Goal: Find specific fact

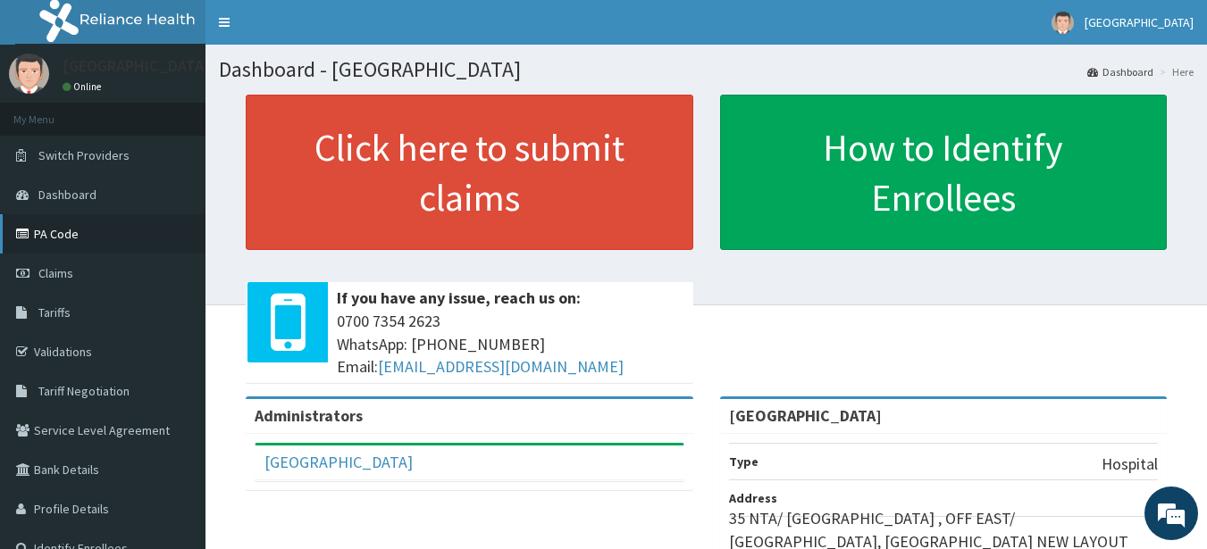
click at [108, 240] on link "PA Code" at bounding box center [102, 233] width 205 height 39
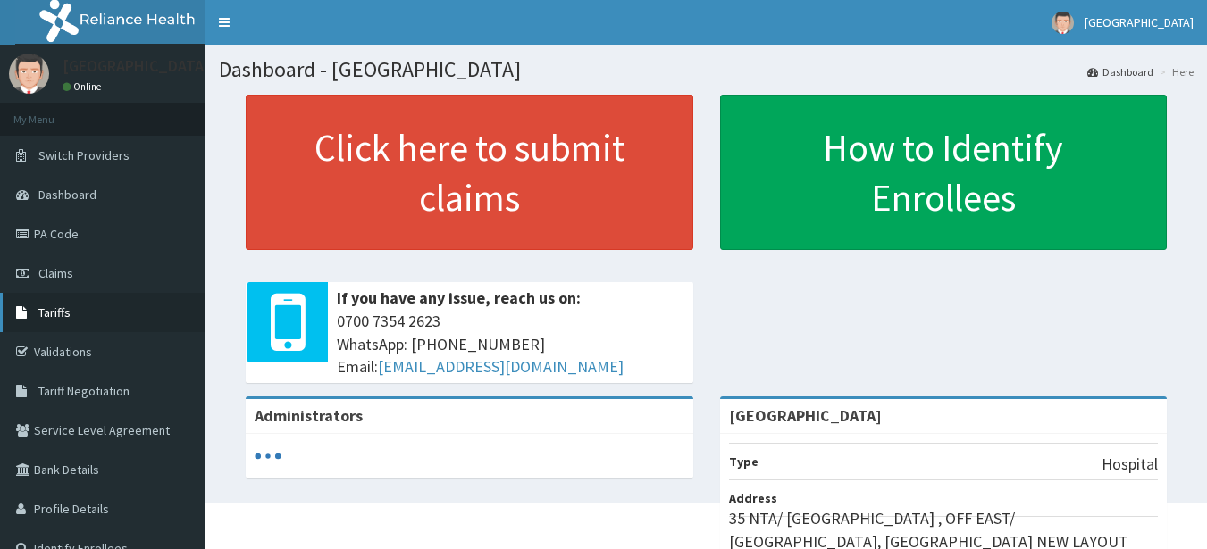
click at [39, 304] on link "Tariffs" at bounding box center [102, 312] width 205 height 39
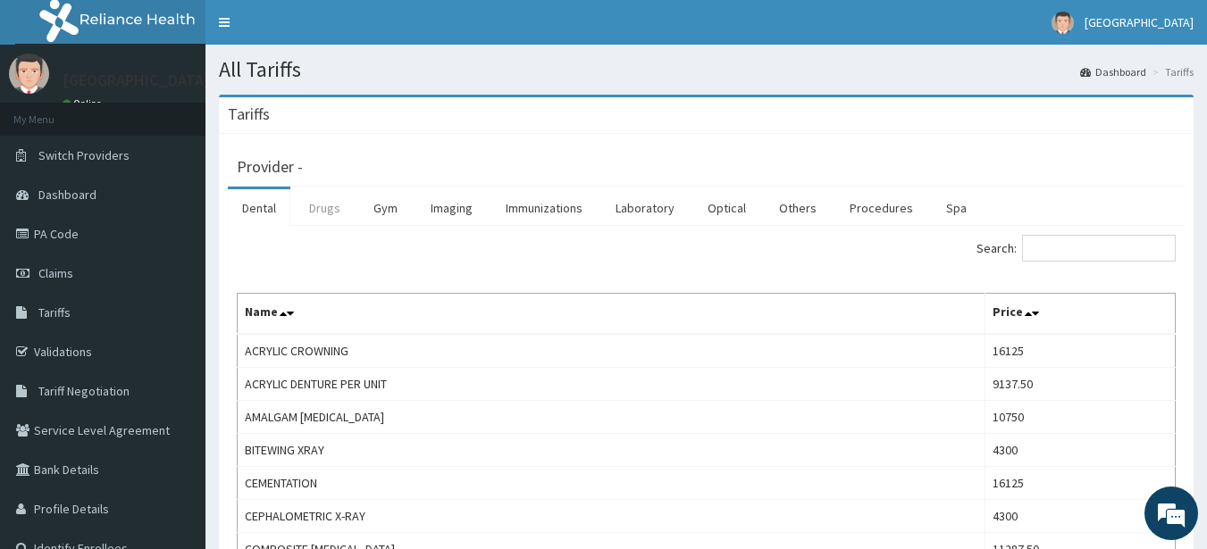
click at [339, 204] on link "Drugs" at bounding box center [325, 208] width 60 height 38
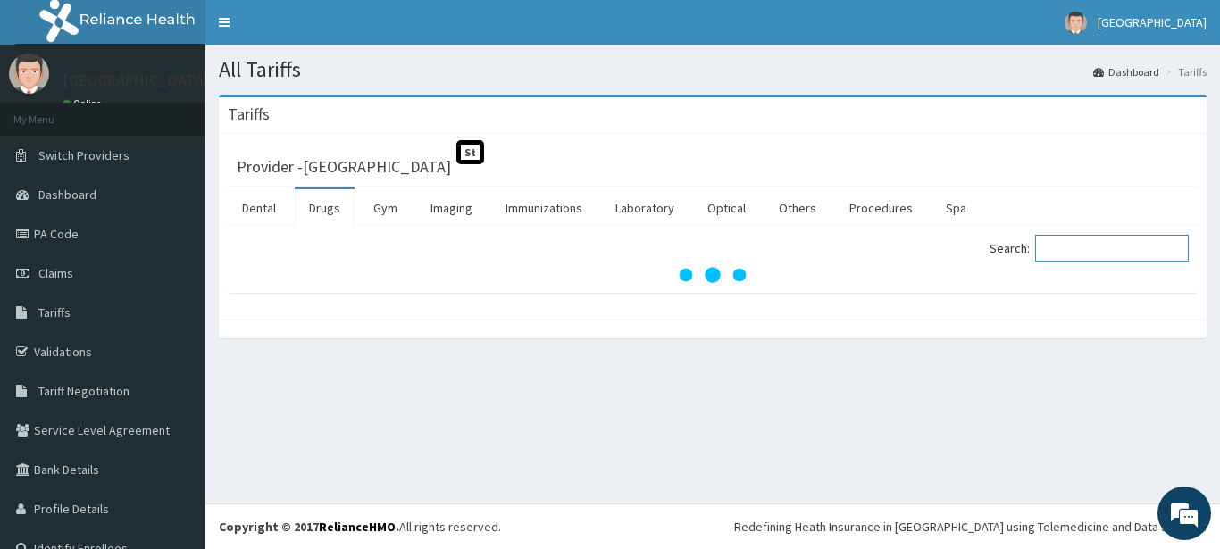
click at [1076, 246] on input "Search:" at bounding box center [1112, 248] width 154 height 27
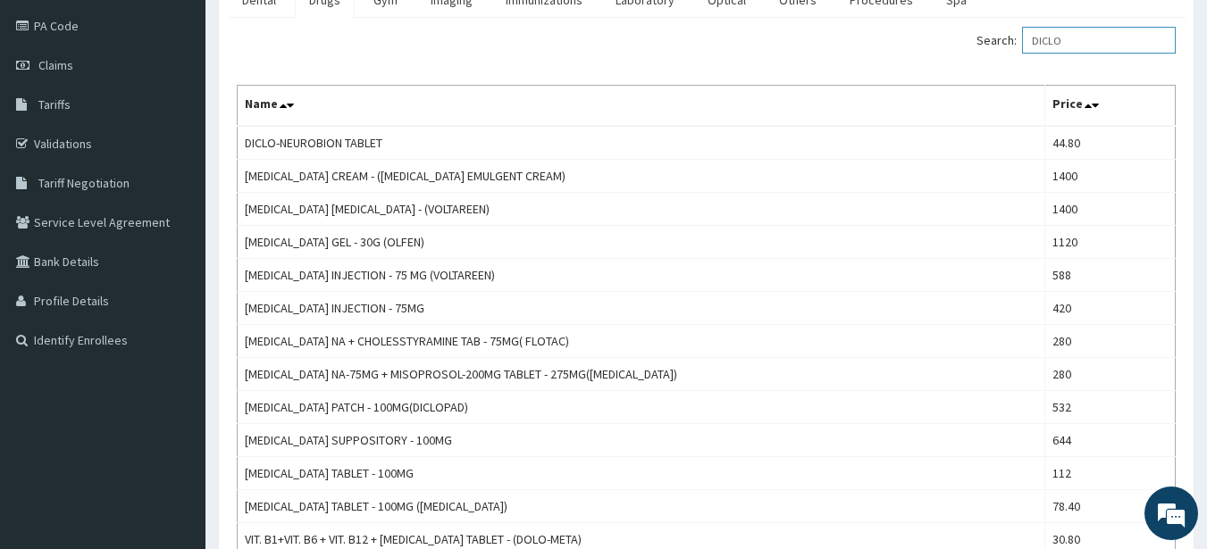
scroll to position [212, 0]
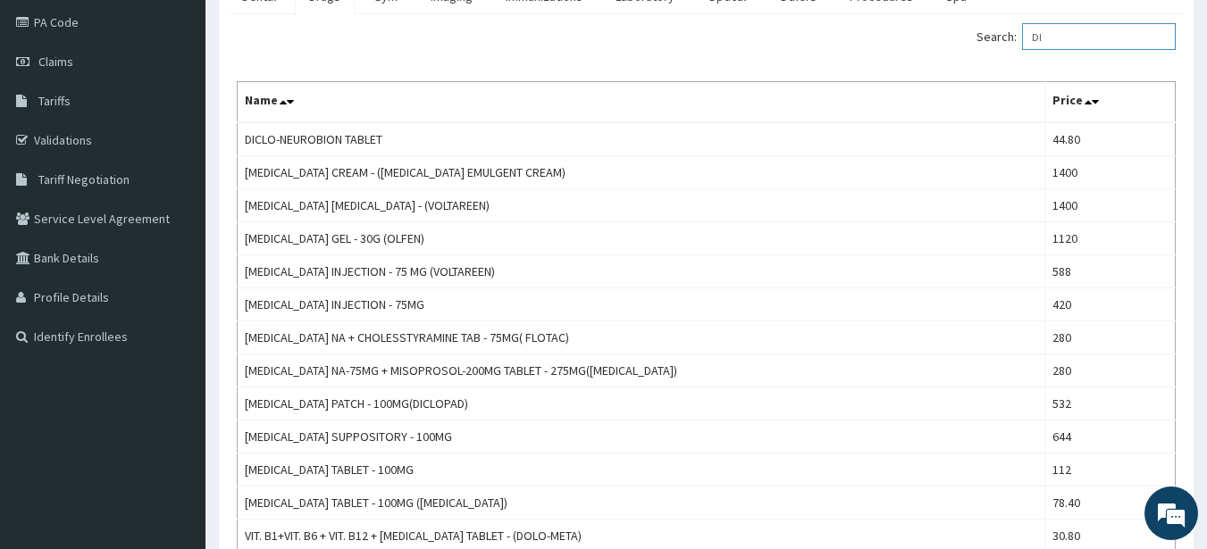
type input "D"
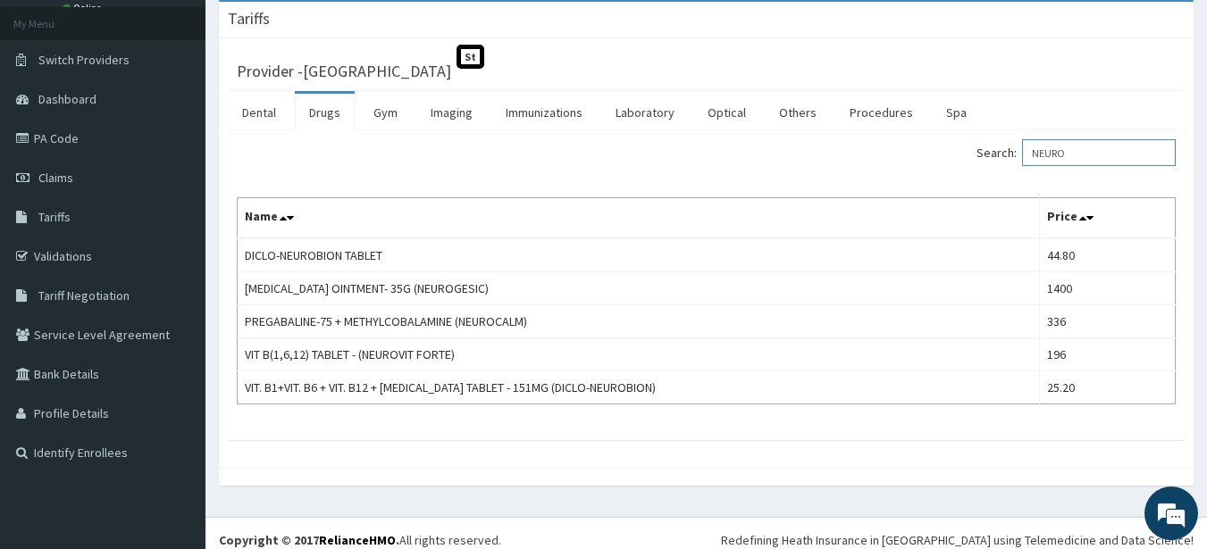
scroll to position [108, 0]
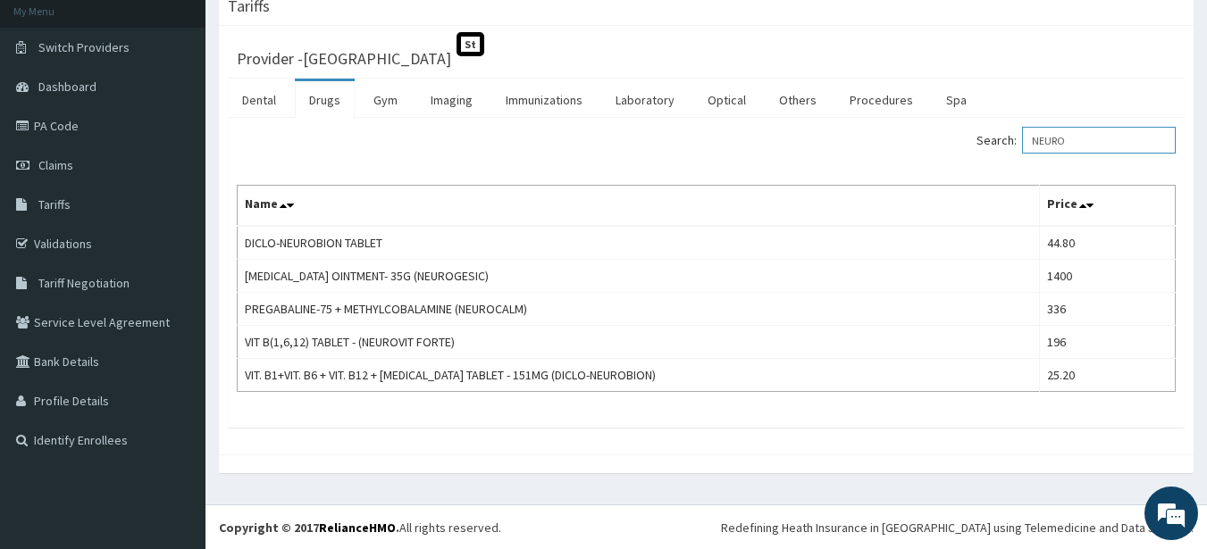
type input "NEURO"
click at [631, 96] on link "Laboratory" at bounding box center [645, 100] width 88 height 38
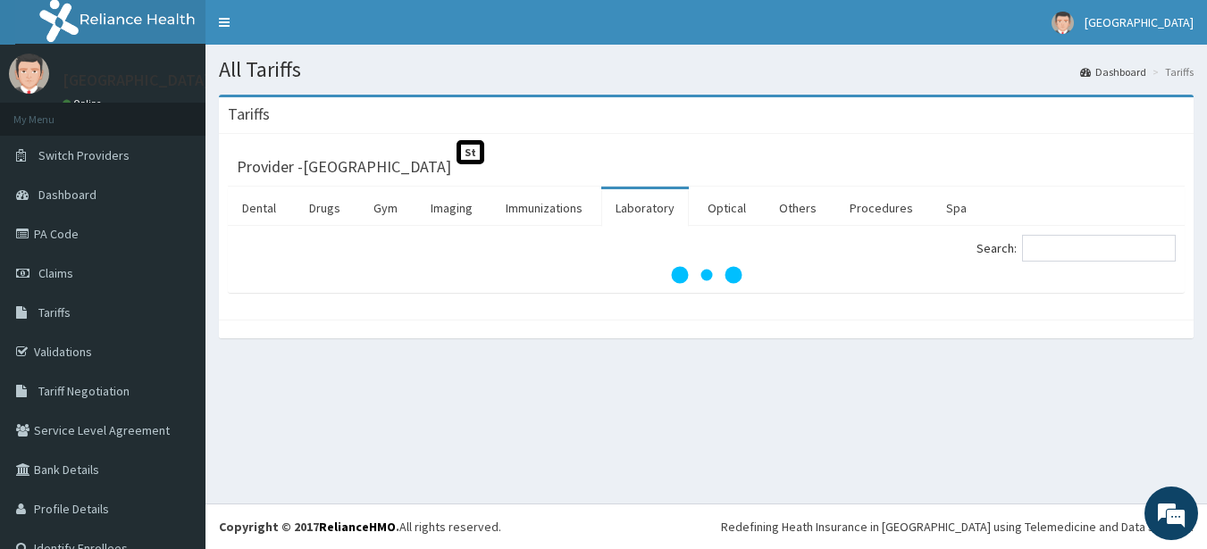
scroll to position [0, 0]
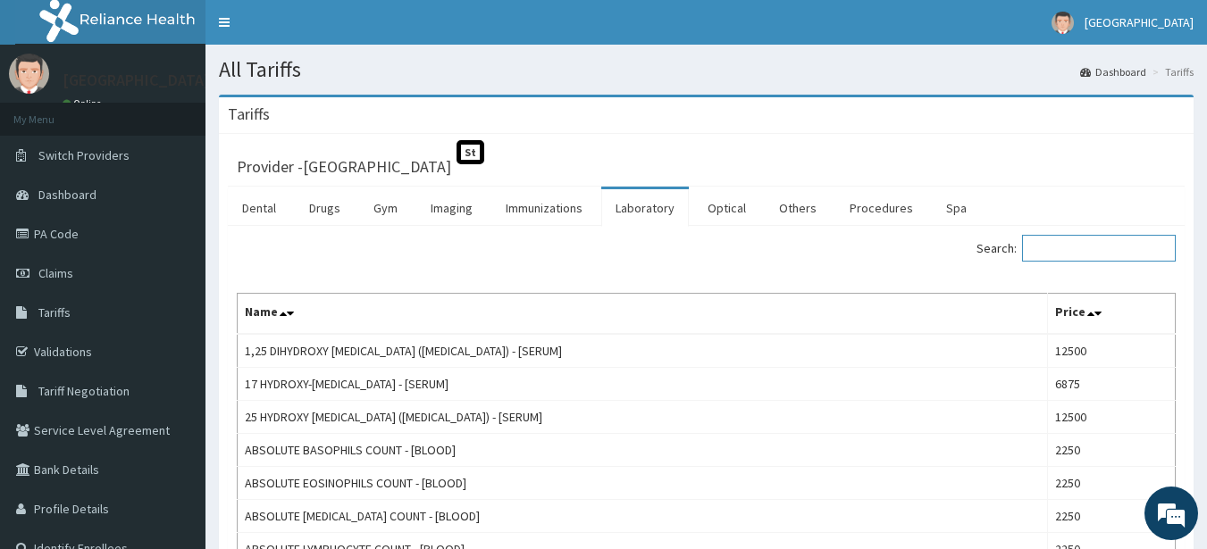
click at [1076, 251] on input "Search:" at bounding box center [1099, 248] width 154 height 27
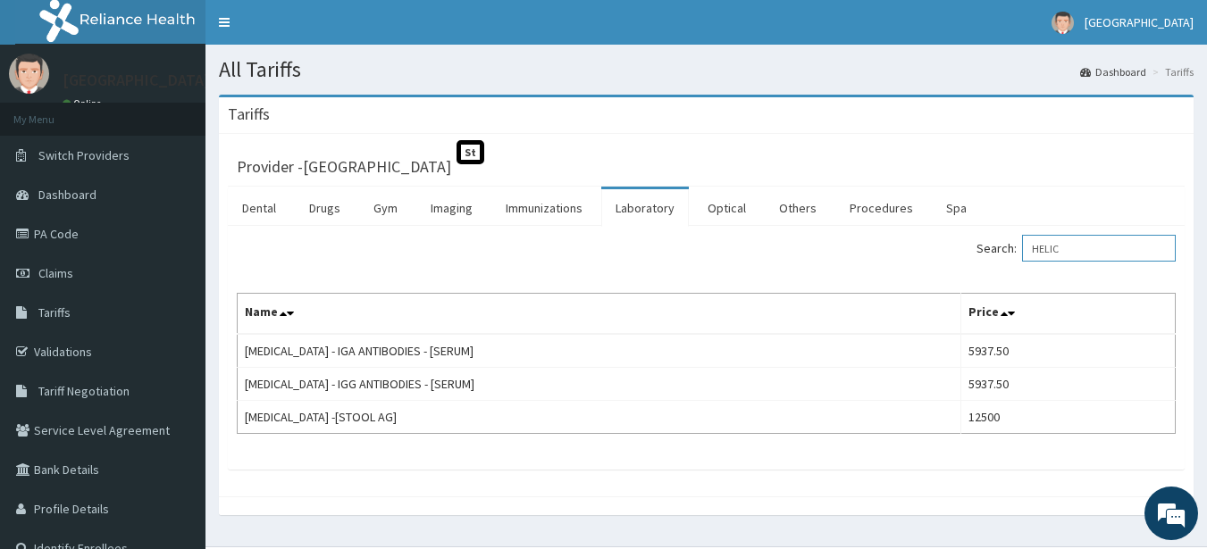
type input "HELIC"
click at [125, 239] on link "PA Code" at bounding box center [102, 233] width 205 height 39
